Goal: Task Accomplishment & Management: Understand process/instructions

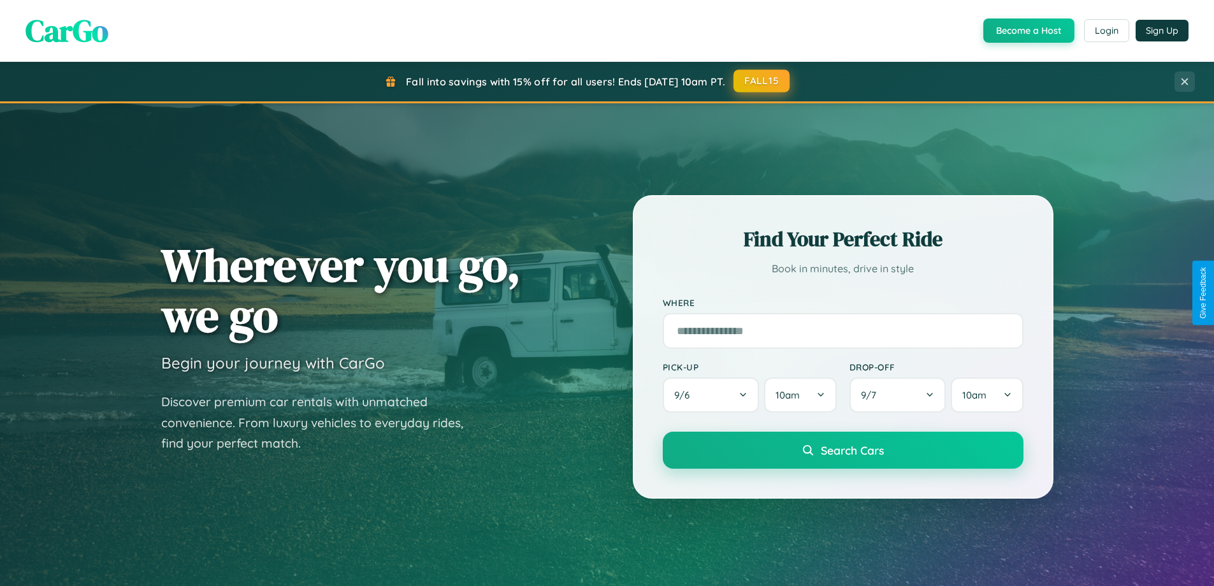
click at [762, 81] on button "FALL15" at bounding box center [762, 80] width 56 height 23
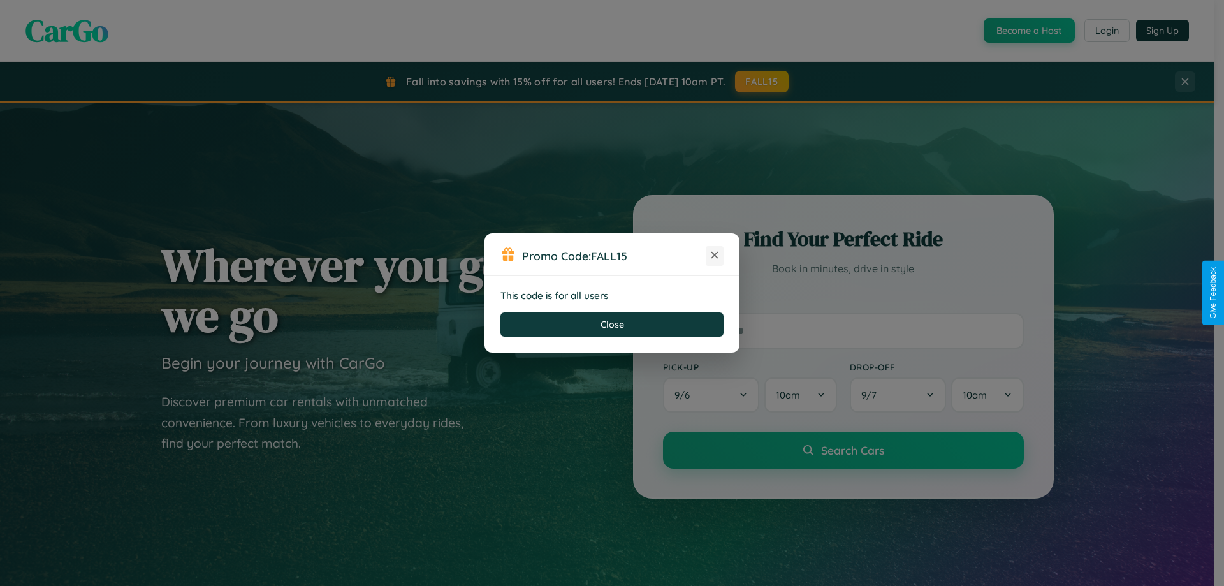
click at [714, 256] on icon at bounding box center [714, 255] width 13 height 13
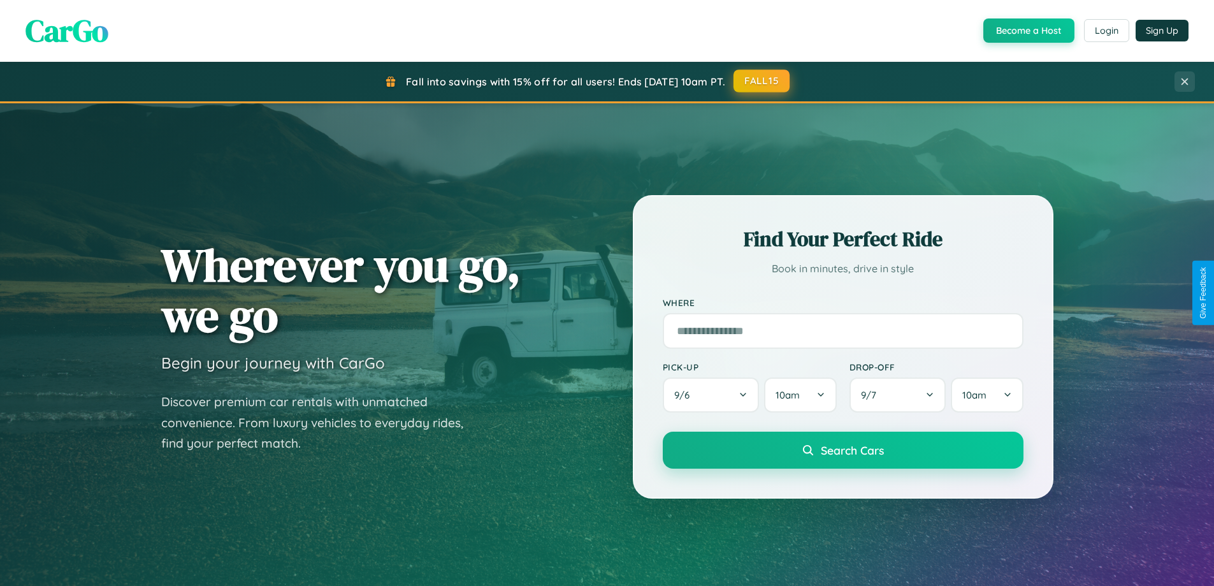
click at [762, 81] on button "FALL15" at bounding box center [762, 80] width 56 height 23
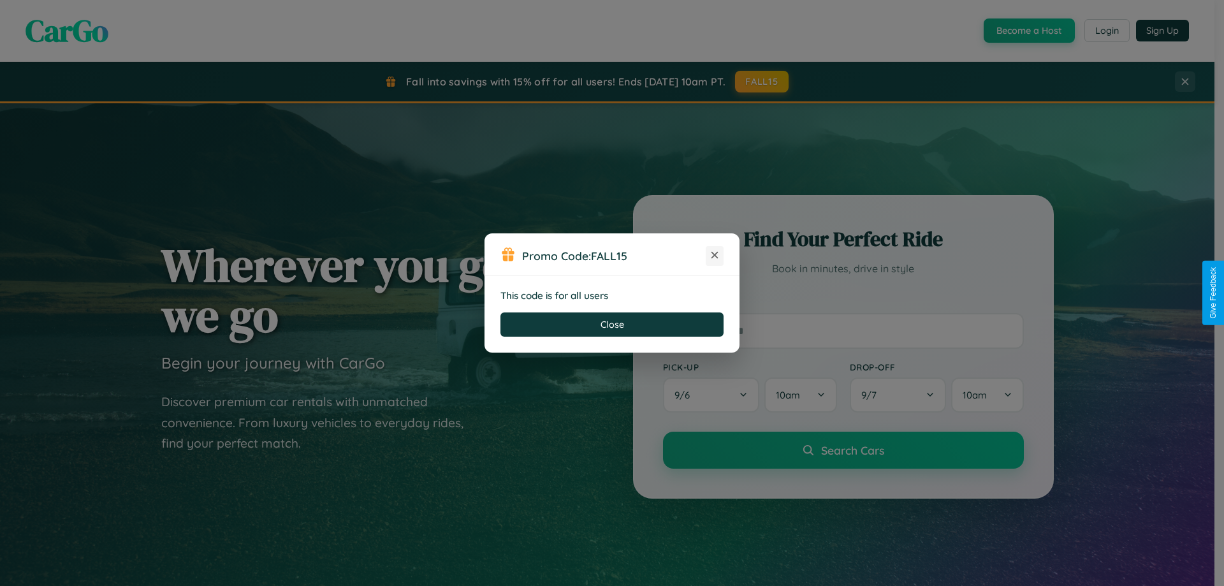
click at [714, 256] on icon at bounding box center [714, 255] width 13 height 13
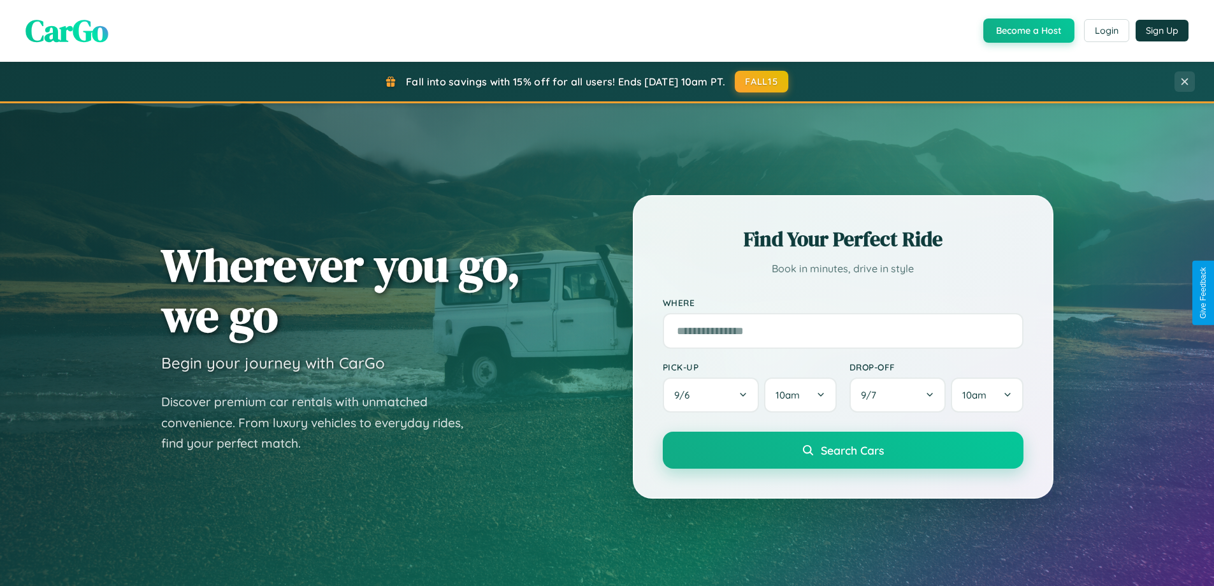
scroll to position [2048, 0]
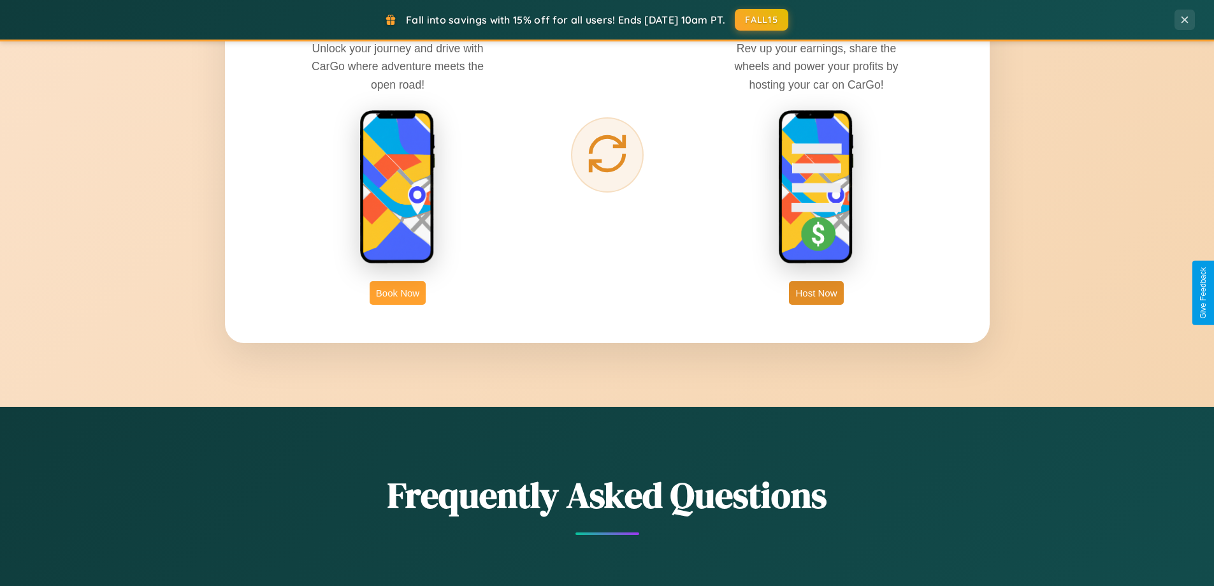
click at [398, 293] on button "Book Now" at bounding box center [398, 293] width 56 height 24
